Goal: Book appointment/travel/reservation

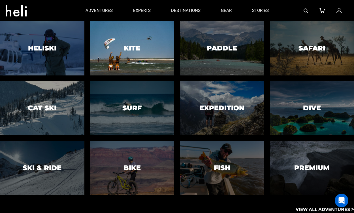
click at [114, 46] on div at bounding box center [132, 48] width 86 height 55
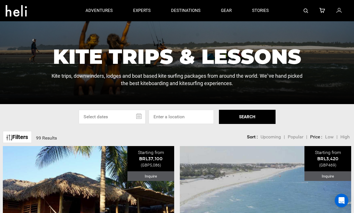
scroll to position [74, 0]
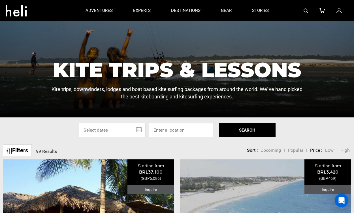
click at [163, 132] on input at bounding box center [181, 130] width 65 height 14
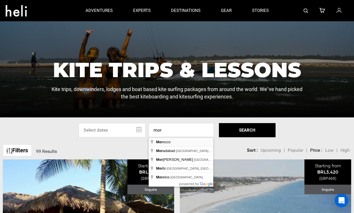
type input "[GEOGRAPHIC_DATA]"
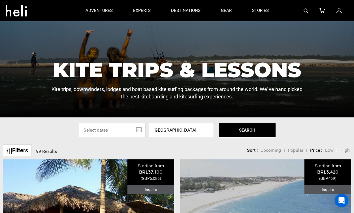
click at [239, 134] on button "SEARCH" at bounding box center [247, 130] width 57 height 14
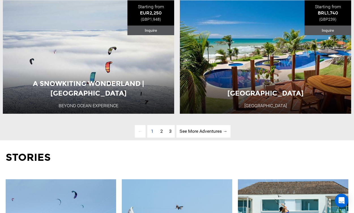
scroll to position [1497, 0]
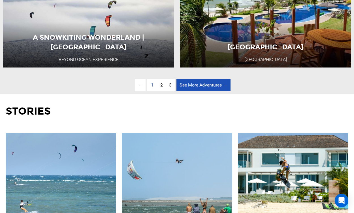
click at [190, 84] on link "See More Adventures → page" at bounding box center [203, 85] width 54 height 13
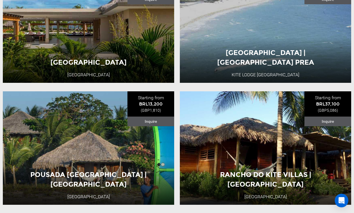
scroll to position [1373, 0]
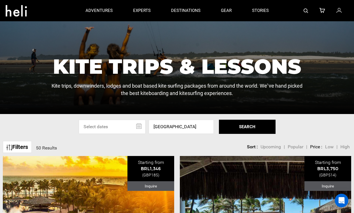
scroll to position [205, 0]
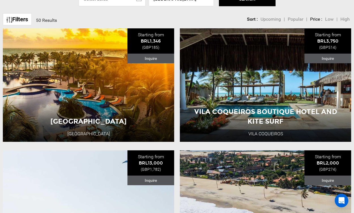
scroll to position [74, 0]
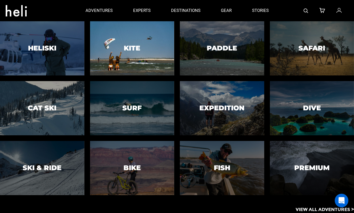
click at [140, 49] on h3 "Kite" at bounding box center [132, 47] width 16 height 7
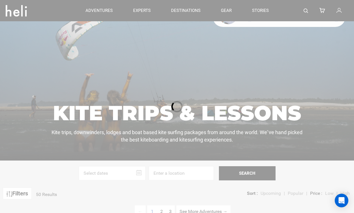
scroll to position [32, 0]
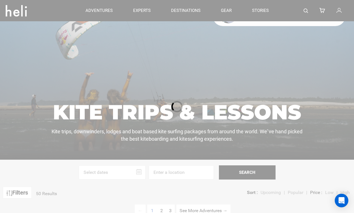
click at [166, 176] on div at bounding box center [177, 106] width 354 height 213
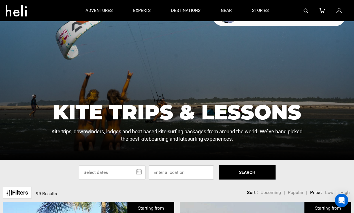
click at [166, 176] on input at bounding box center [181, 172] width 65 height 14
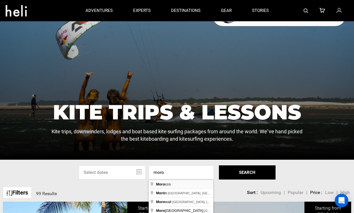
type input "[GEOGRAPHIC_DATA]"
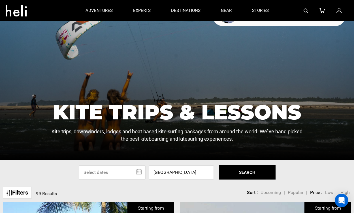
click at [235, 174] on button "SEARCH" at bounding box center [247, 172] width 57 height 14
